Goal: Book appointment/travel/reservation

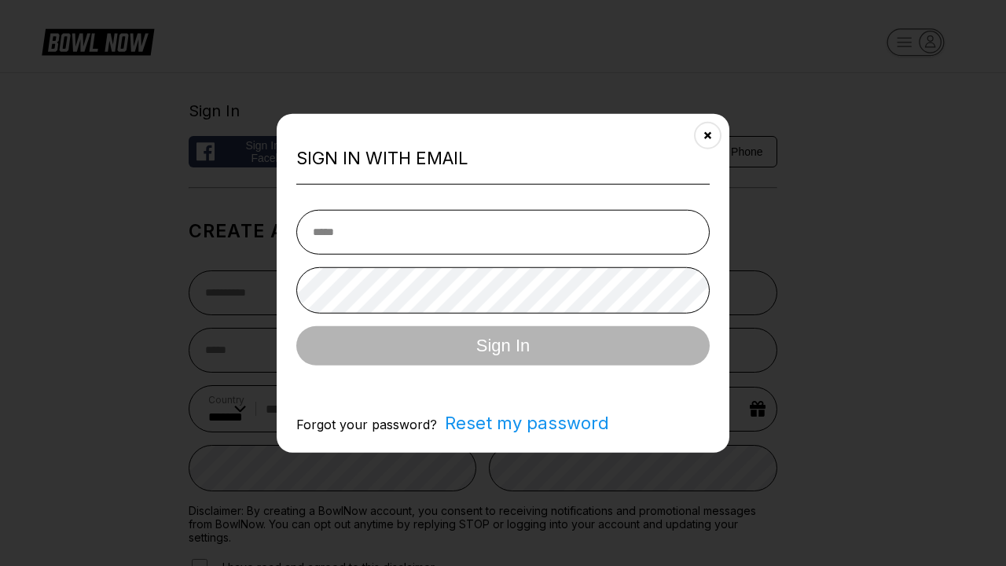
select select "**"
type input "**********"
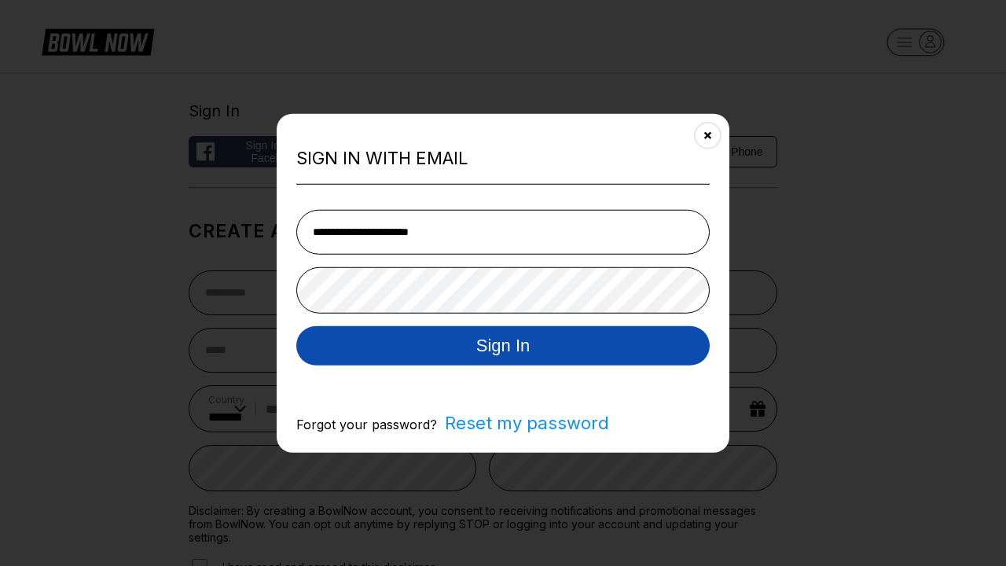
click at [503, 346] on button "Sign In" at bounding box center [502, 344] width 413 height 39
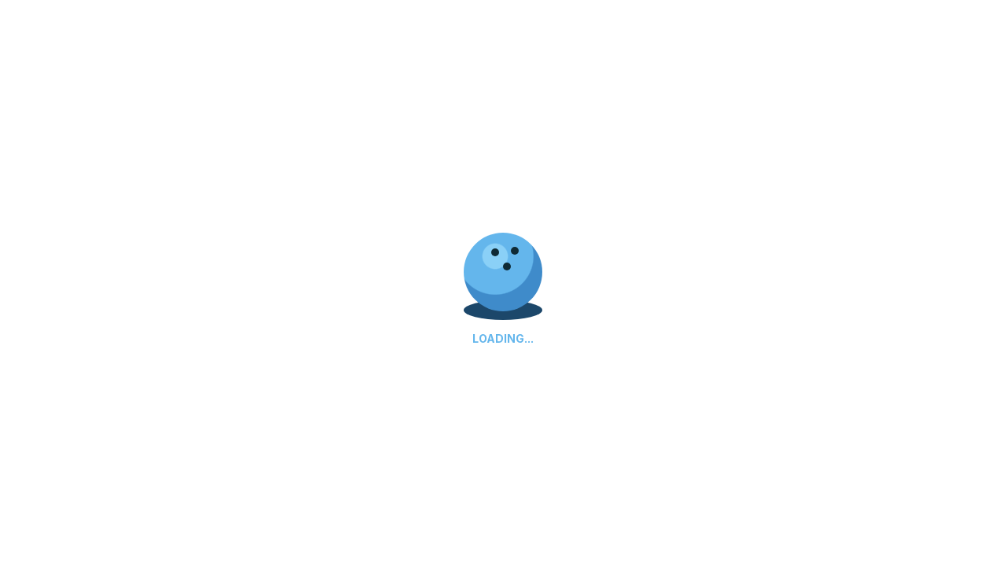
scroll to position [499, 0]
